Goal: Information Seeking & Learning: Learn about a topic

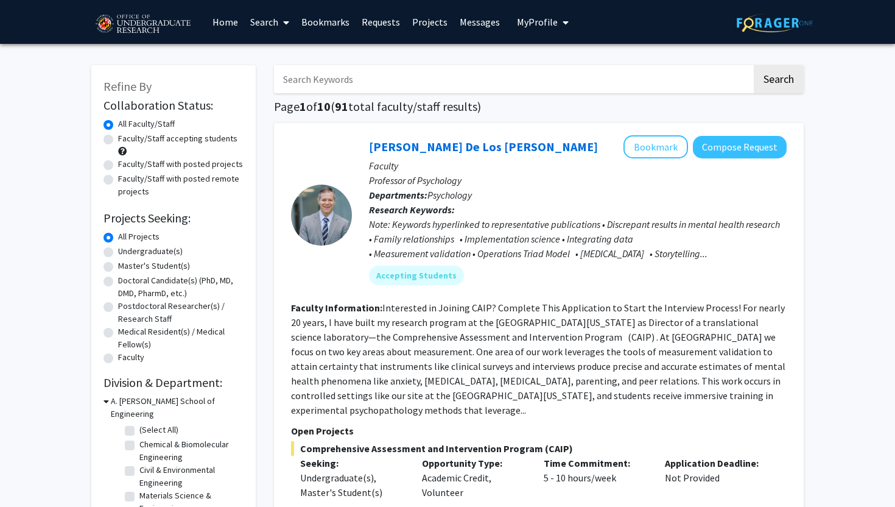
click at [127, 253] on label "Undergraduate(s)" at bounding box center [150, 251] width 65 height 13
click at [126, 253] on input "Undergraduate(s)" at bounding box center [122, 249] width 8 height 8
radio input "true"
click at [154, 144] on label "Faculty/Staff accepting students" at bounding box center [177, 138] width 119 height 13
click at [126, 140] on input "Faculty/Staff accepting students" at bounding box center [122, 136] width 8 height 8
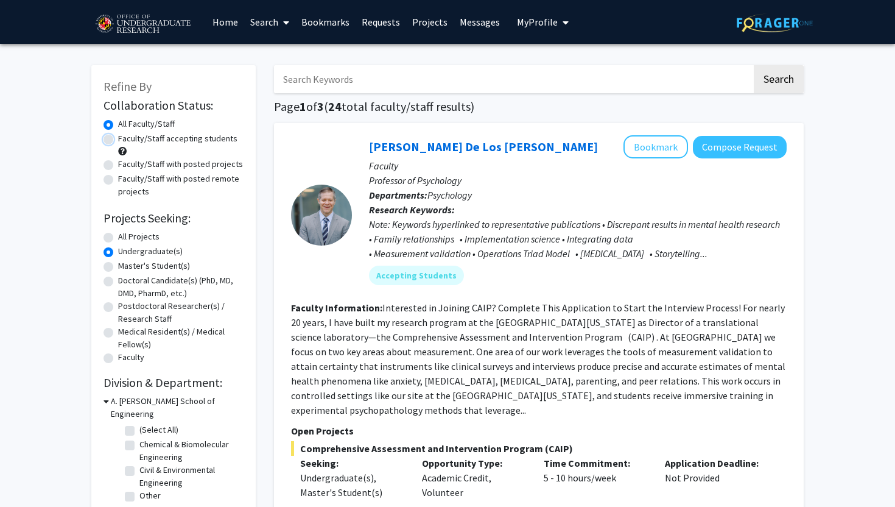
radio input "true"
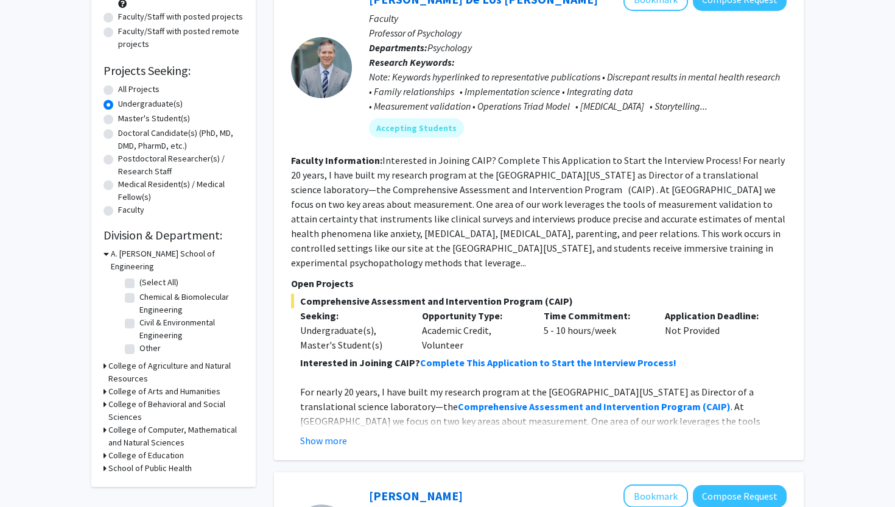
scroll to position [254, 0]
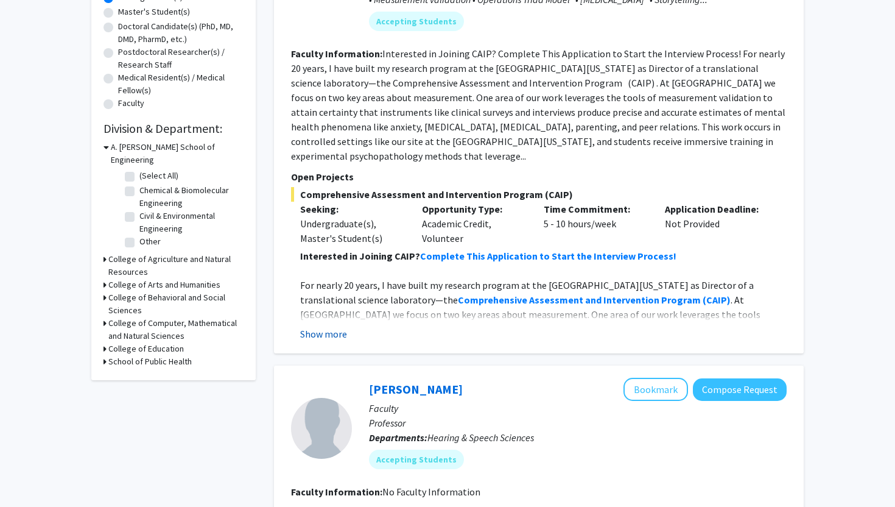
click at [341, 327] on button "Show more" at bounding box center [323, 334] width 47 height 15
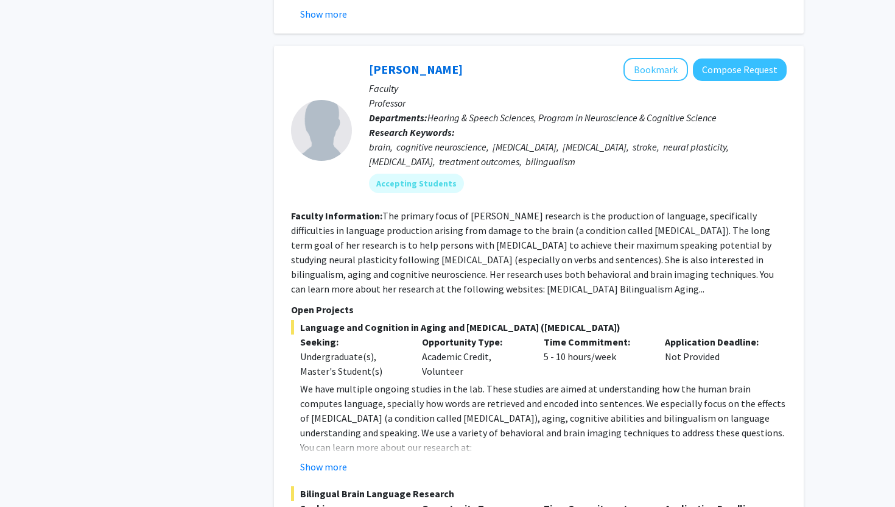
scroll to position [1715, 0]
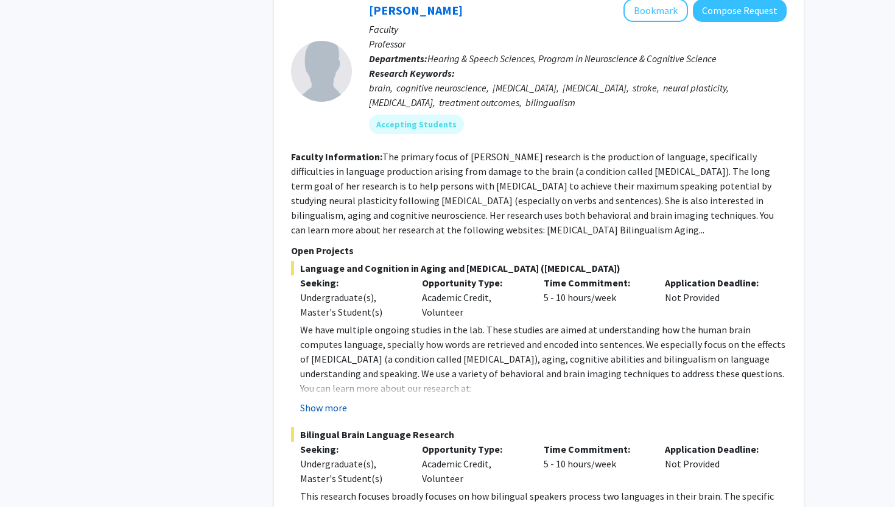
click at [339, 400] on button "Show more" at bounding box center [323, 407] width 47 height 15
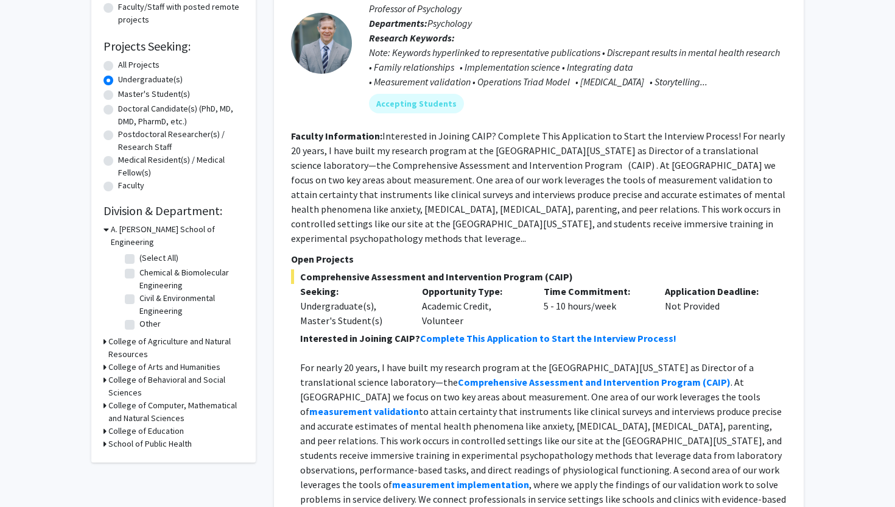
scroll to position [228, 0]
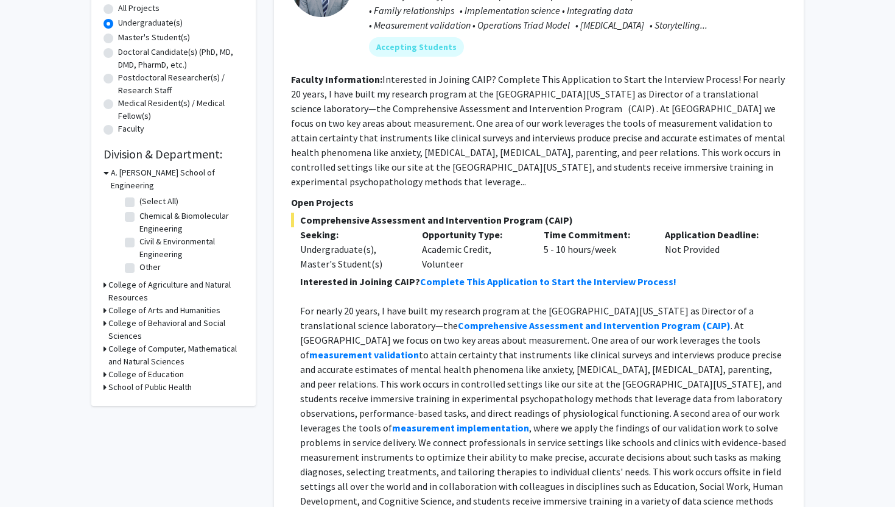
click at [150, 342] on h3 "College of Computer, Mathematical and Natural Sciences" at bounding box center [175, 355] width 135 height 26
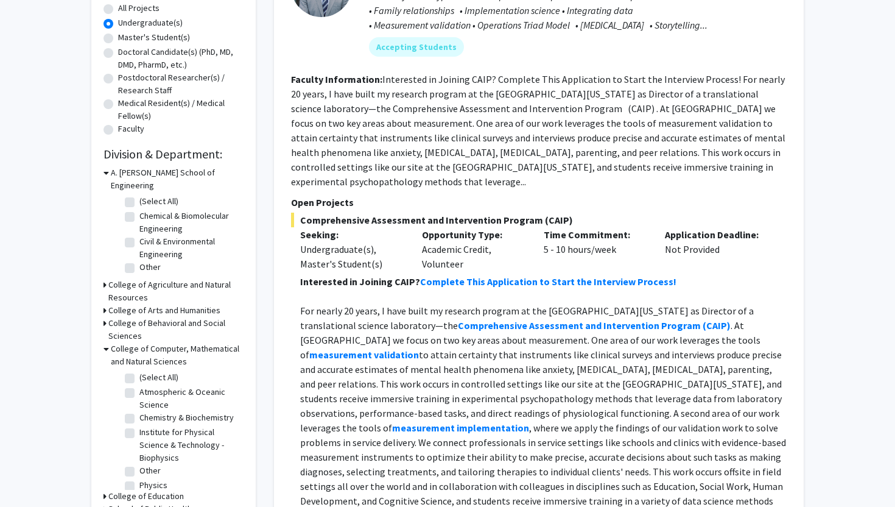
click at [139, 371] on label "(Select All)" at bounding box center [158, 377] width 39 height 13
click at [139, 371] on input "(Select All)" at bounding box center [143, 375] width 8 height 8
checkbox input "true"
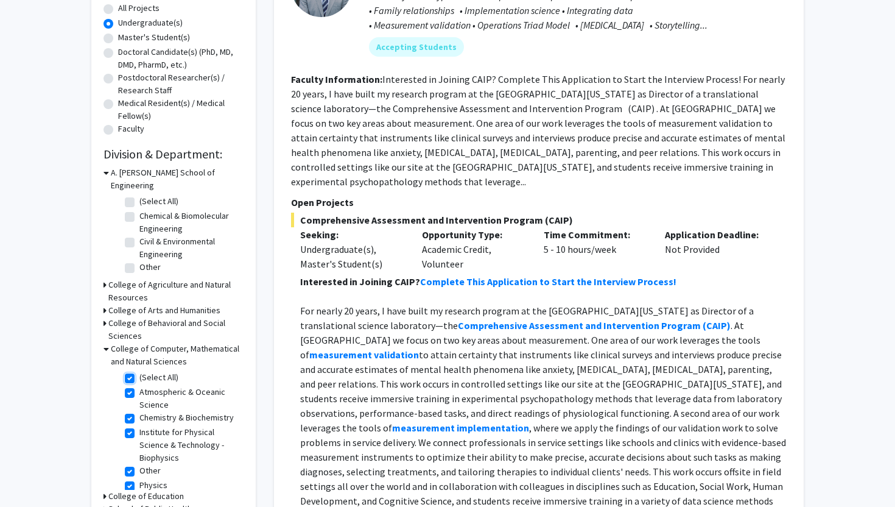
checkbox input "true"
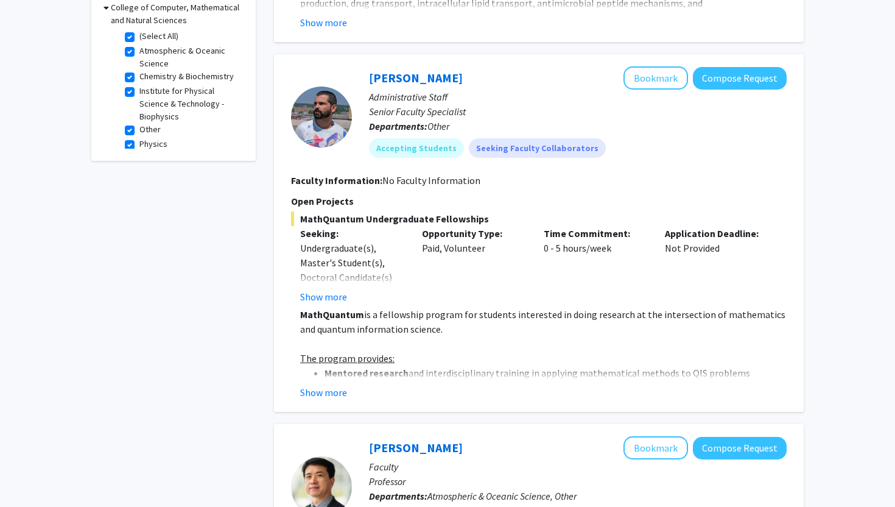
scroll to position [420, 0]
click at [330, 394] on button "Show more" at bounding box center [323, 391] width 47 height 15
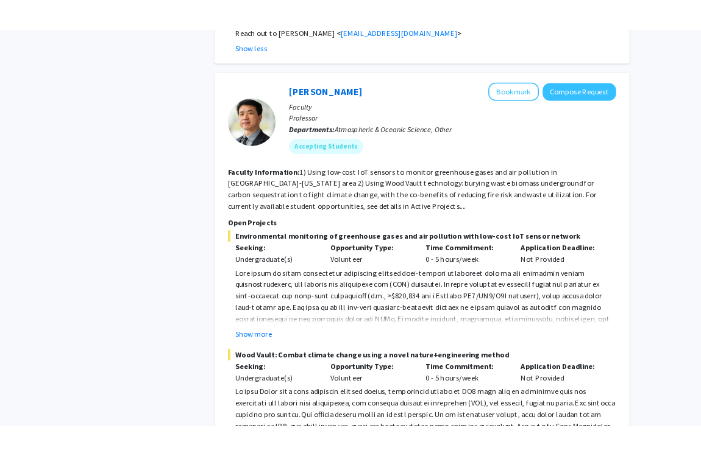
scroll to position [1328, 0]
